Goal: Navigation & Orientation: Find specific page/section

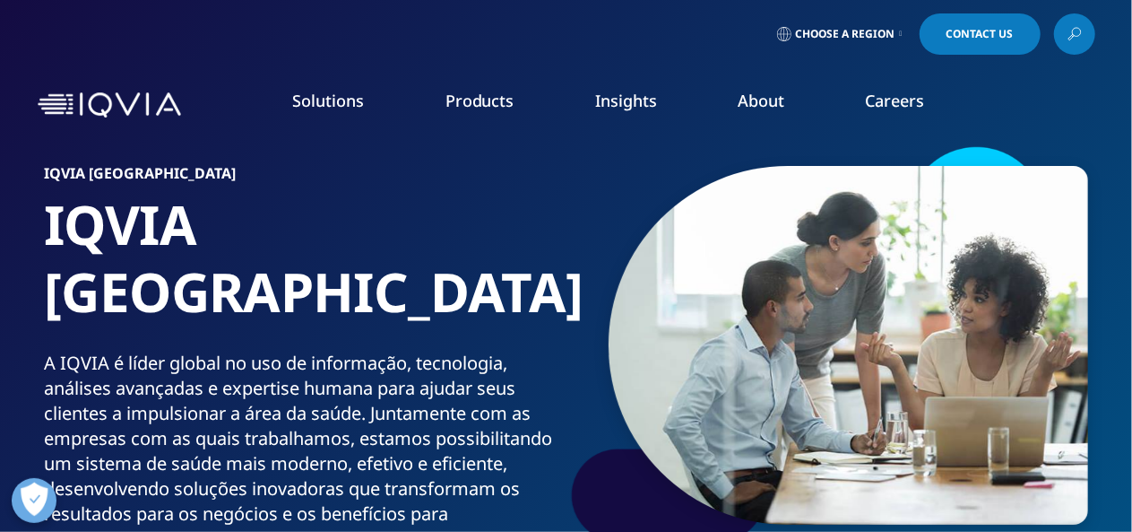
click at [866, 37] on span "Choose a Region" at bounding box center [845, 34] width 99 height 14
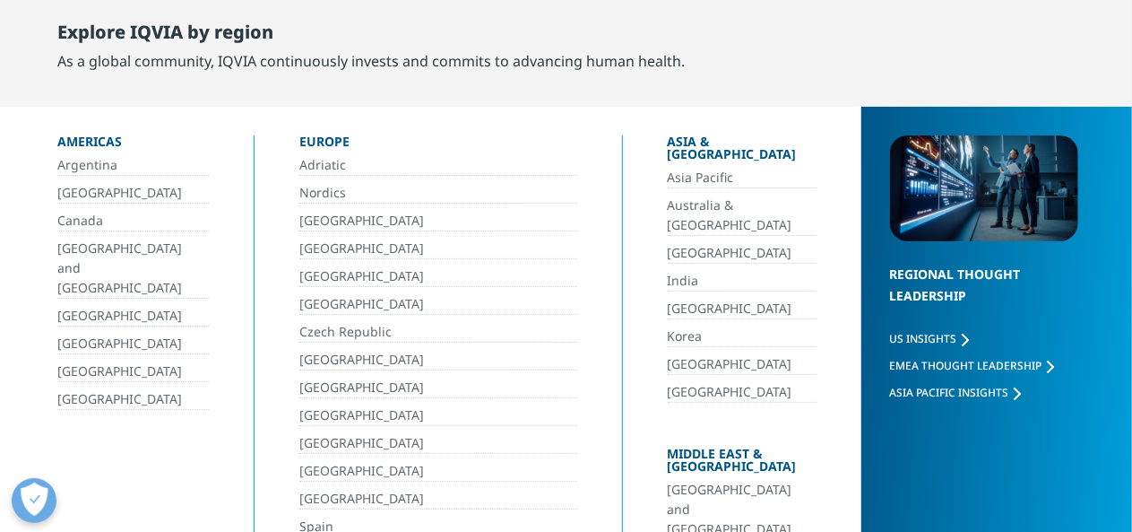
scroll to position [90, 0]
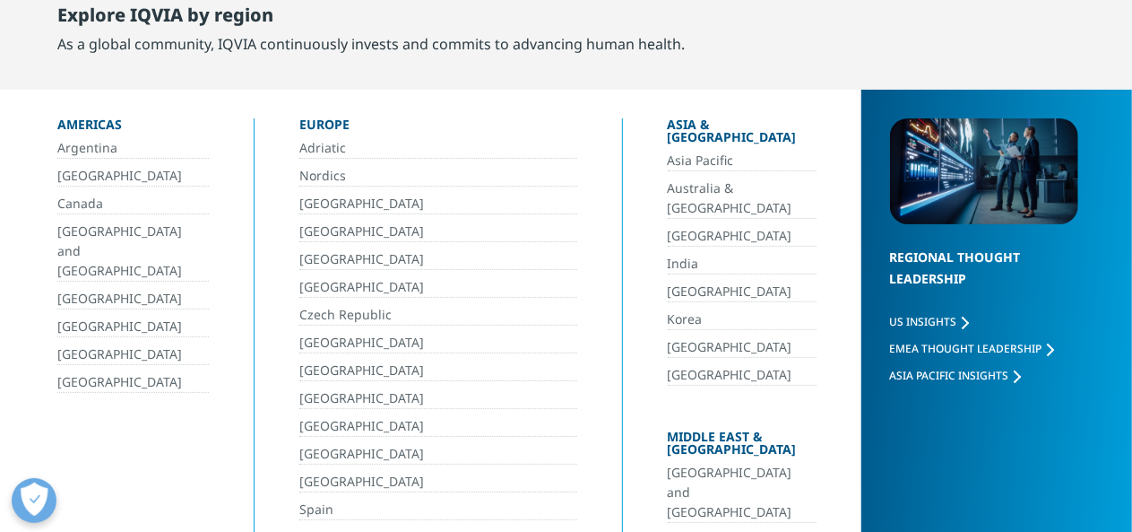
click at [70, 164] on div "[GEOGRAPHIC_DATA] [GEOGRAPHIC_DATA] [GEOGRAPHIC_DATA] [GEOGRAPHIC_DATA] and [GE…" at bounding box center [132, 265] width 151 height 255
click at [69, 173] on link "[GEOGRAPHIC_DATA]" at bounding box center [132, 176] width 151 height 21
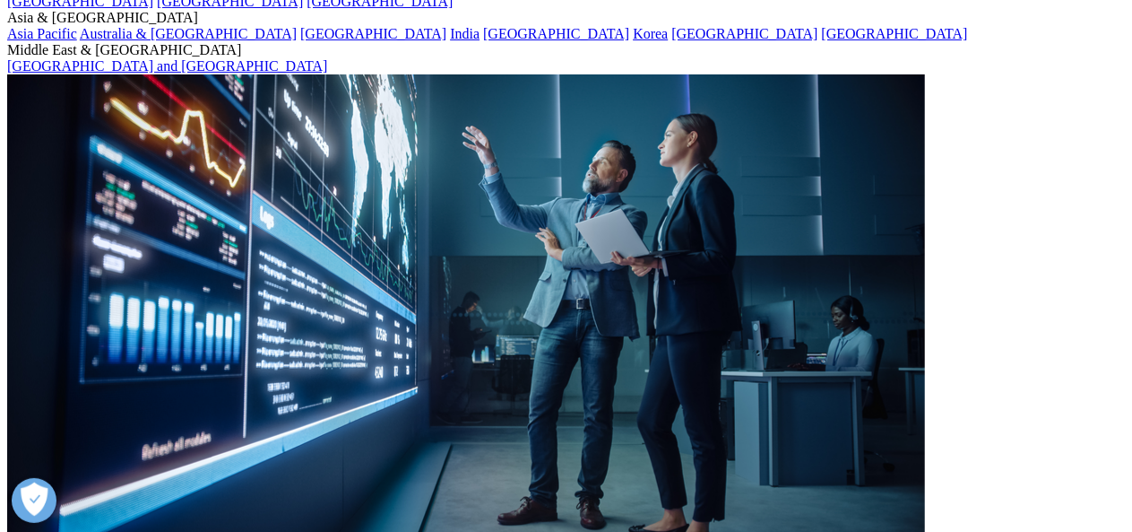
scroll to position [269, 0]
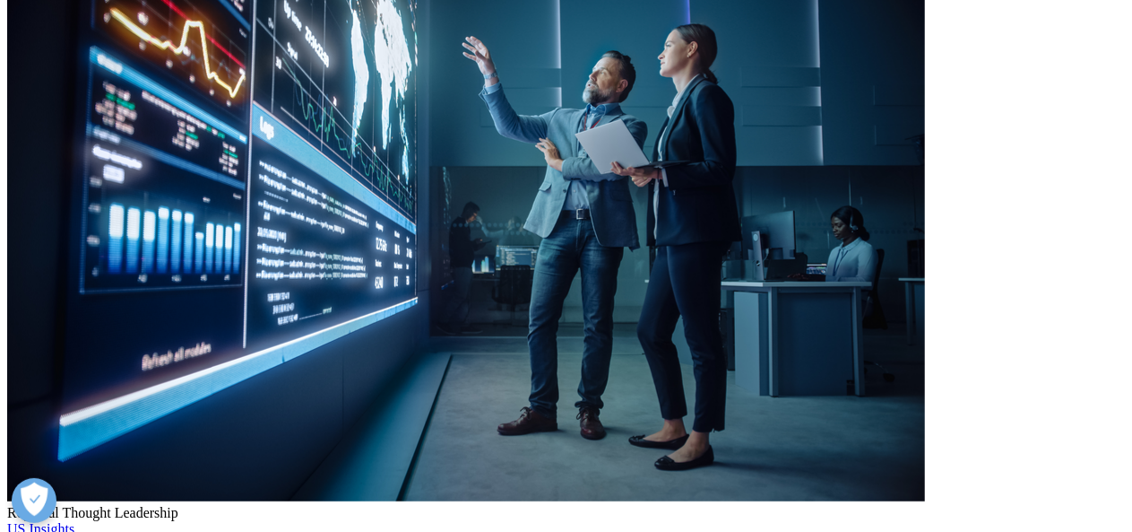
drag, startPoint x: 120, startPoint y: 59, endPoint x: 402, endPoint y: 200, distance: 315.5
drag, startPoint x: 272, startPoint y: 209, endPoint x: 52, endPoint y: 162, distance: 225.4
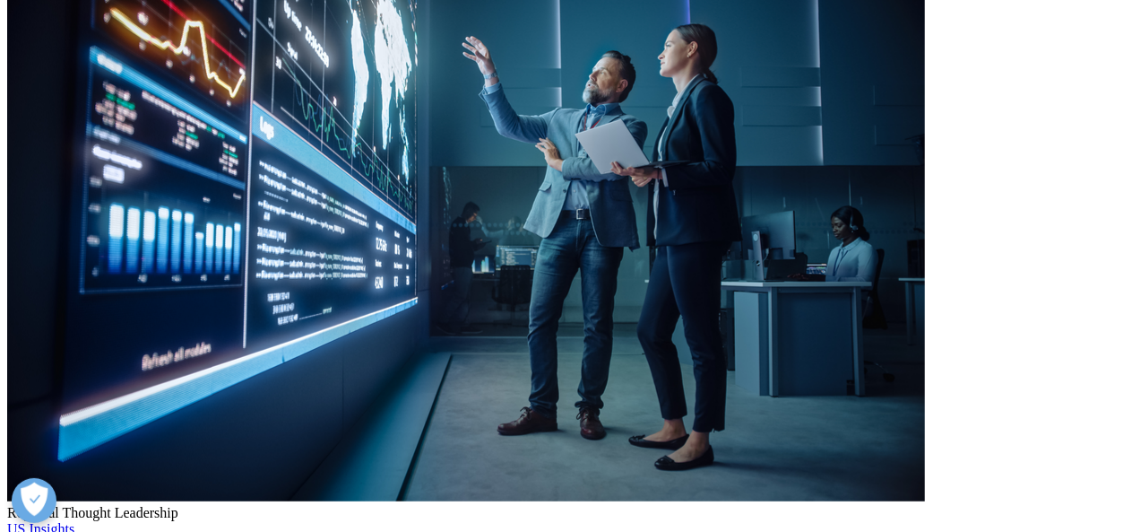
drag, startPoint x: 103, startPoint y: 49, endPoint x: 266, endPoint y: 204, distance: 225.1
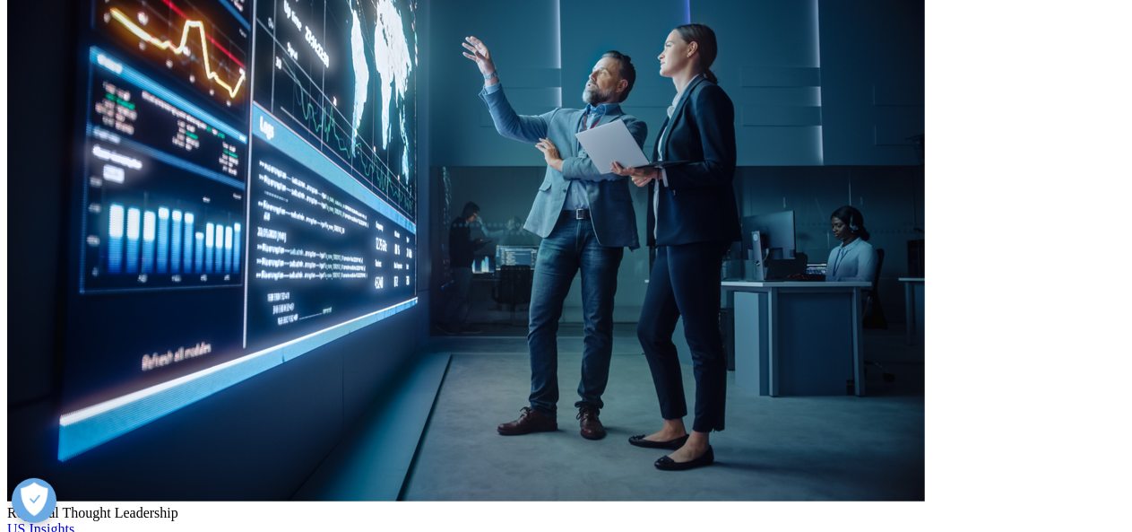
drag, startPoint x: 186, startPoint y: 121, endPoint x: 272, endPoint y: 178, distance: 103.4
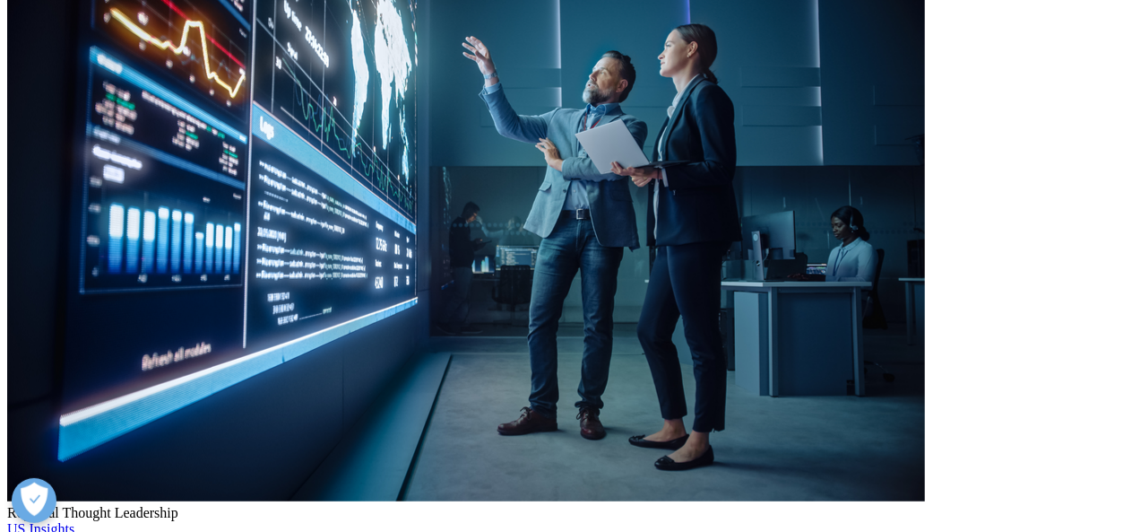
drag, startPoint x: 238, startPoint y: 225, endPoint x: 148, endPoint y: 125, distance: 134.6
drag, startPoint x: 88, startPoint y: 121, endPoint x: 132, endPoint y: 187, distance: 79.5
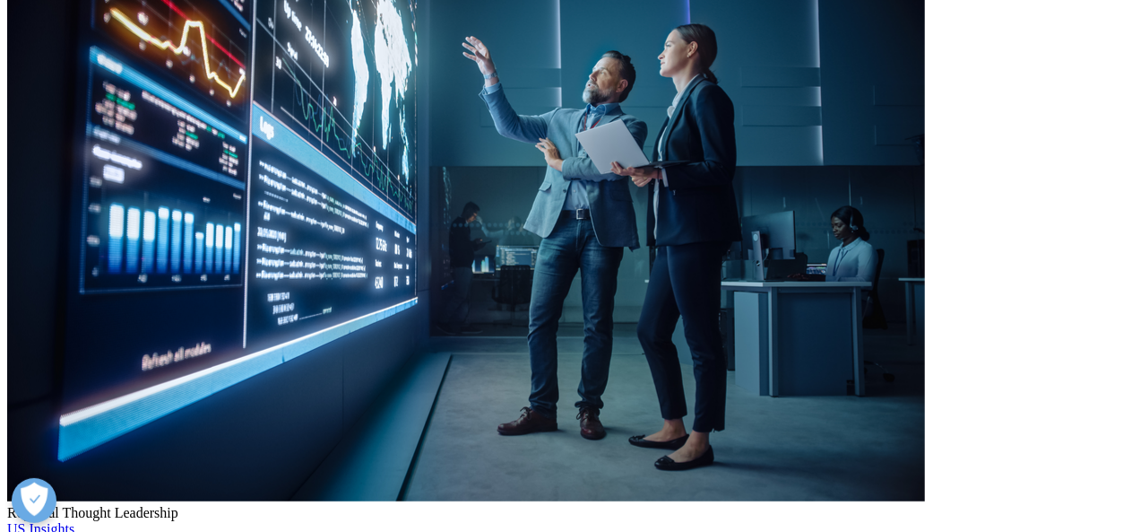
drag, startPoint x: 169, startPoint y: 210, endPoint x: 75, endPoint y: 98, distance: 145.7
drag, startPoint x: 177, startPoint y: 110, endPoint x: 258, endPoint y: 207, distance: 126.0
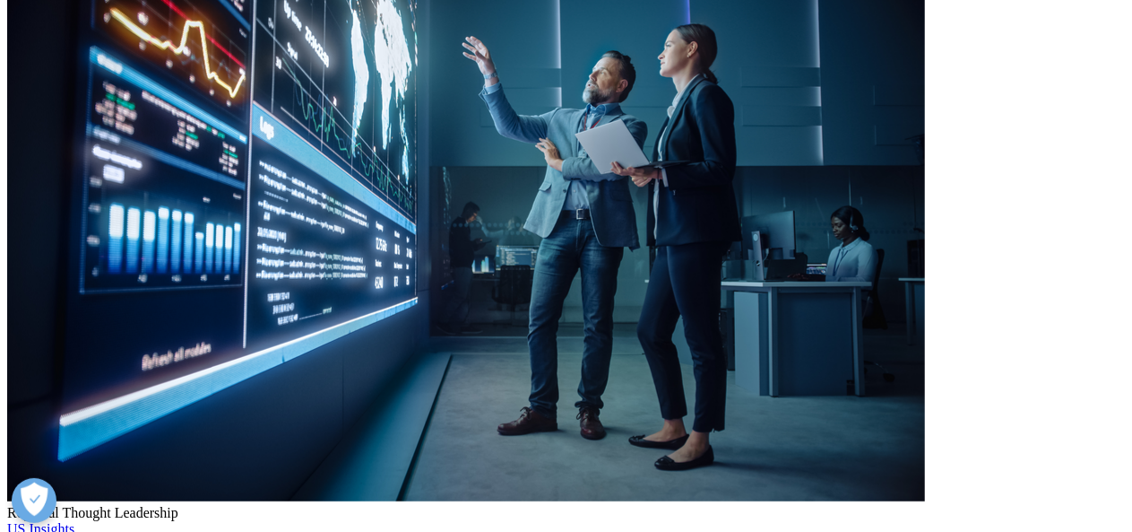
drag, startPoint x: 270, startPoint y: 203, endPoint x: 96, endPoint y: 107, distance: 199.0
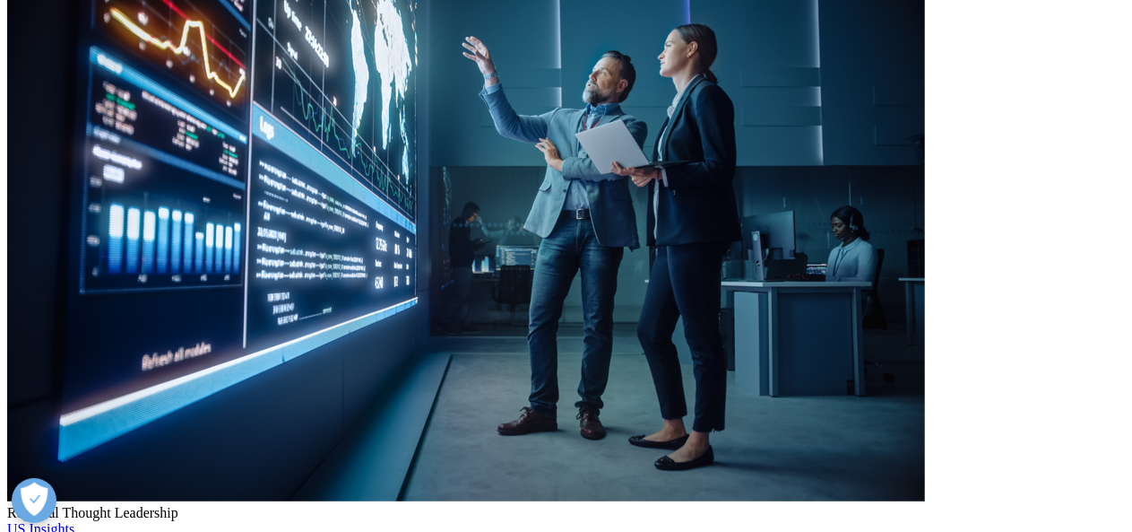
drag, startPoint x: 78, startPoint y: 108, endPoint x: 172, endPoint y: 190, distance: 124.5
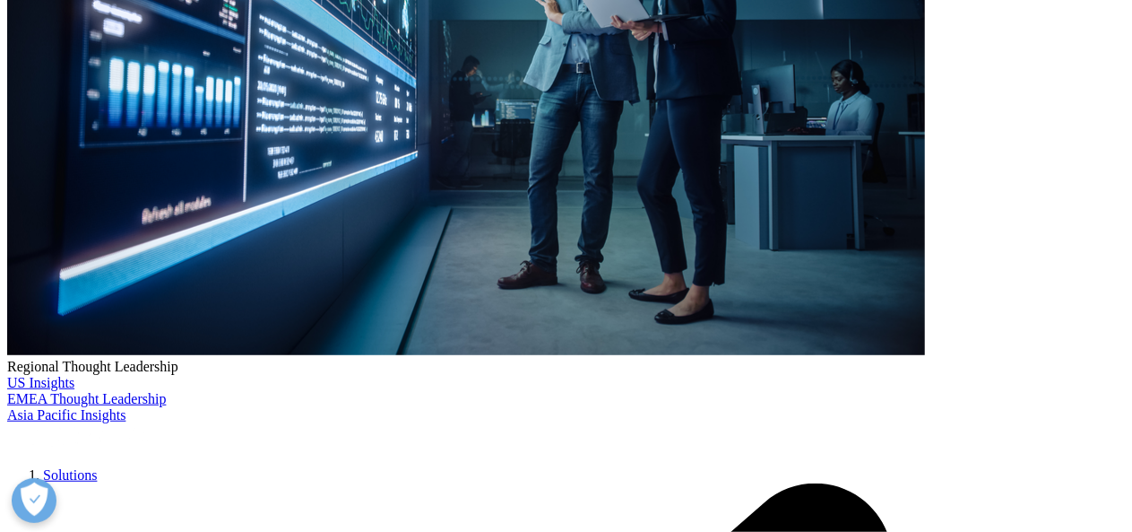
scroll to position [538, 0]
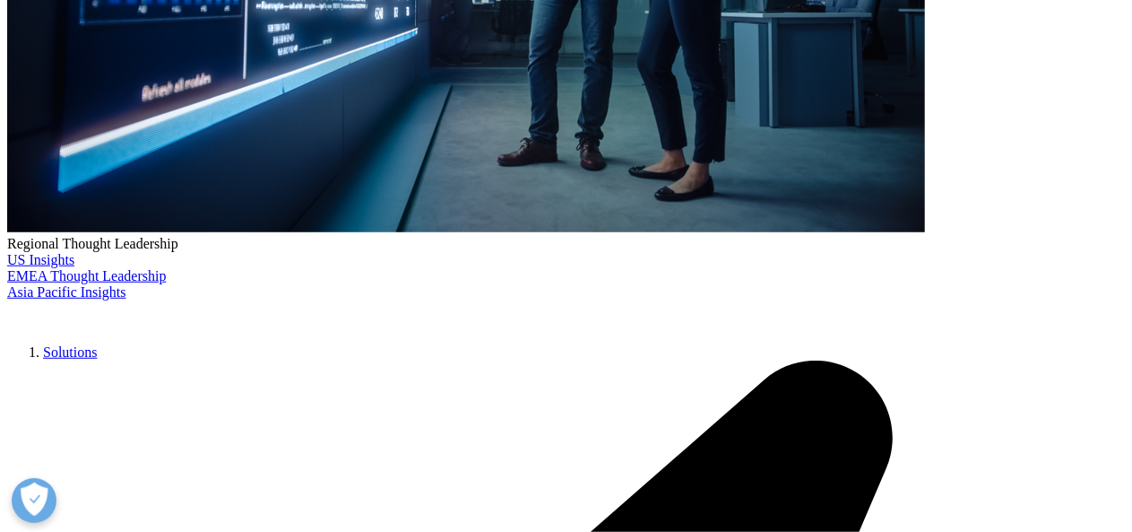
drag, startPoint x: 704, startPoint y: 262, endPoint x: 839, endPoint y: 340, distance: 155.4
drag, startPoint x: 766, startPoint y: 342, endPoint x: 673, endPoint y: 268, distance: 119.3
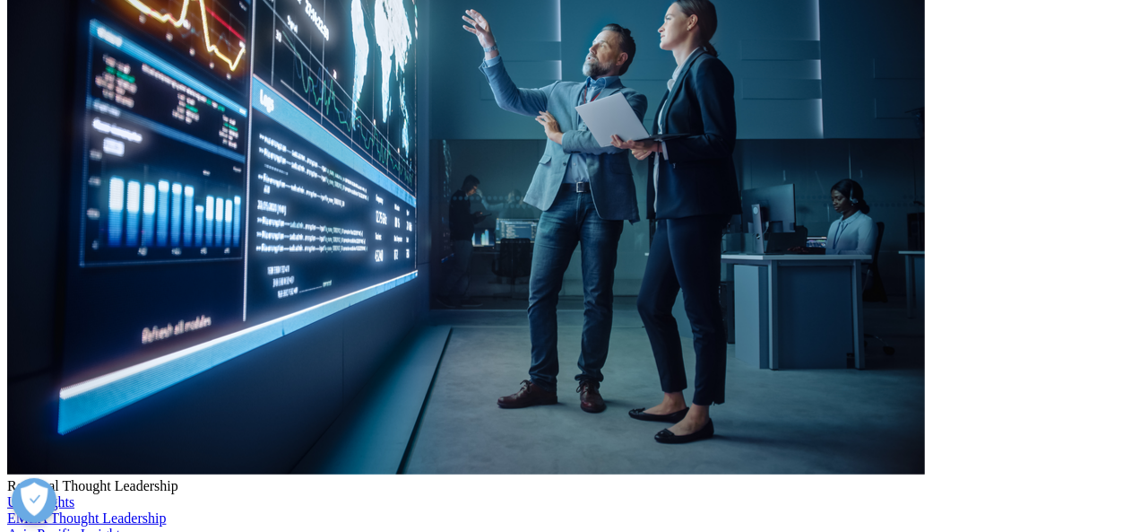
scroll to position [269, 0]
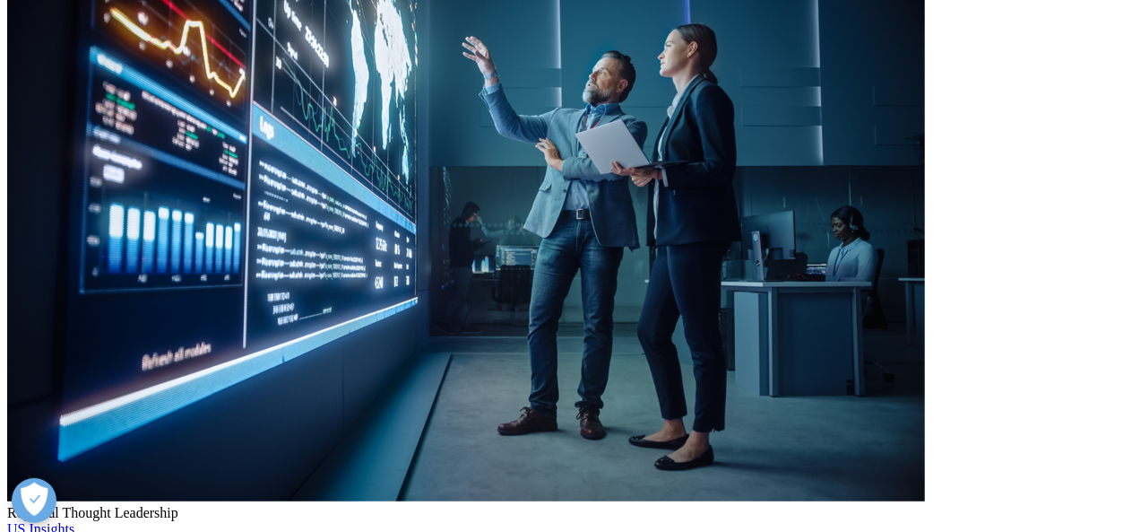
drag, startPoint x: 151, startPoint y: 114, endPoint x: 194, endPoint y: 195, distance: 91.8
drag, startPoint x: 194, startPoint y: 198, endPoint x: 83, endPoint y: 122, distance: 134.7
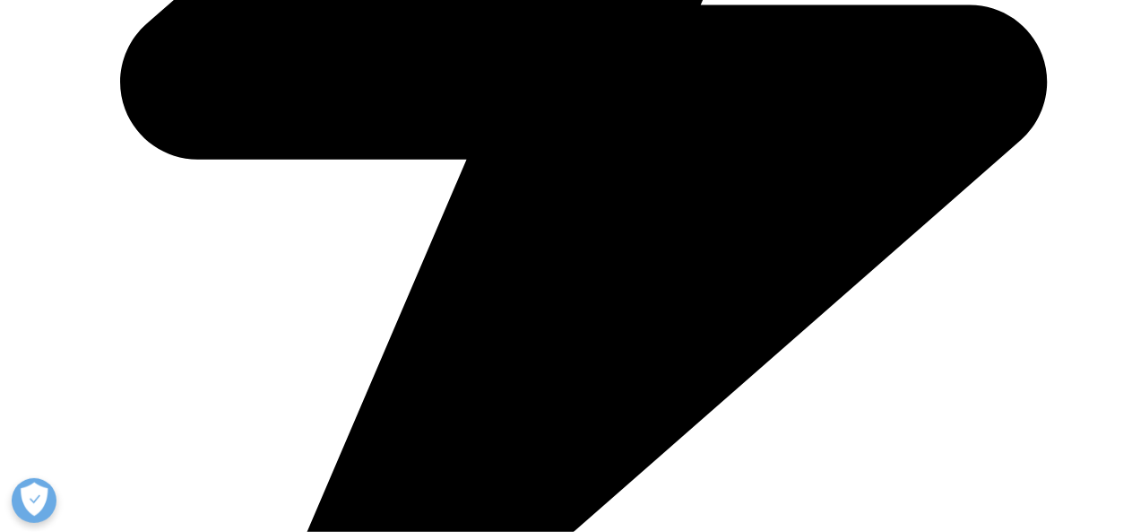
scroll to position [1524, 0]
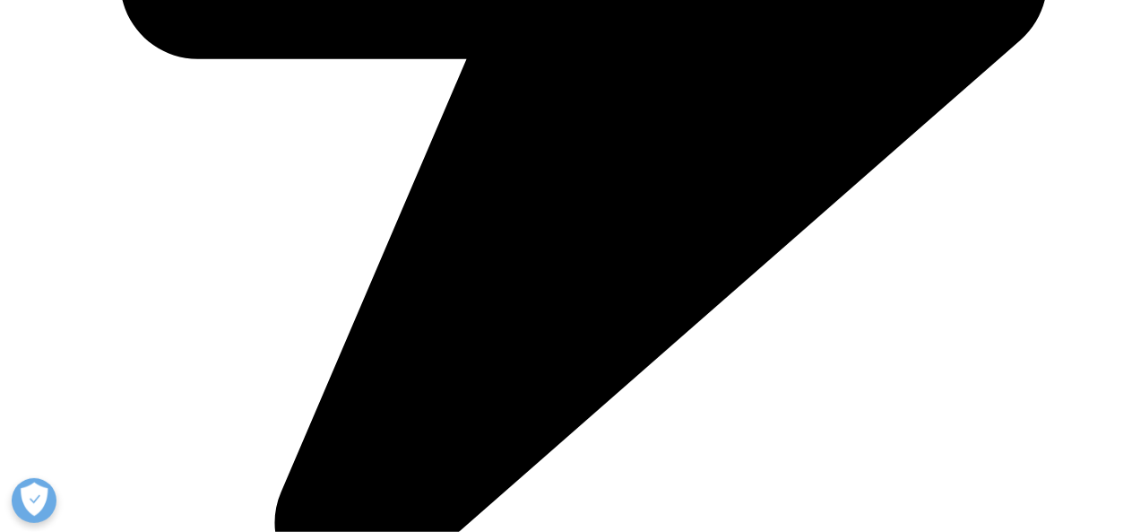
scroll to position [1344, 0]
